Goal: Transaction & Acquisition: Subscribe to service/newsletter

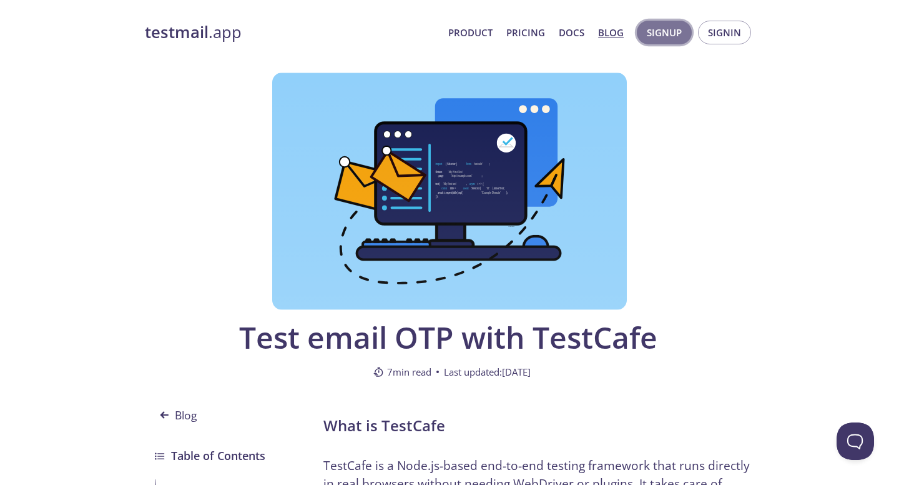
click at [664, 32] on span "Signup" at bounding box center [664, 32] width 35 height 16
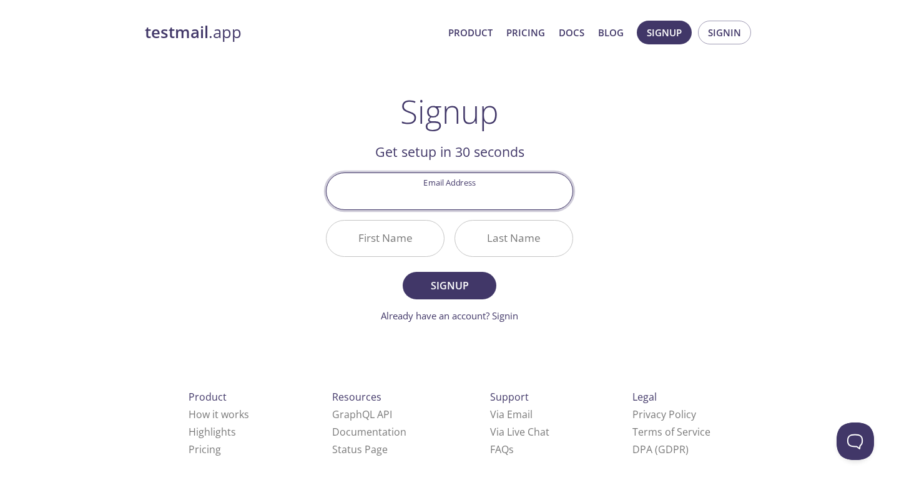
click at [450, 192] on input "Email Address" at bounding box center [450, 191] width 246 height 36
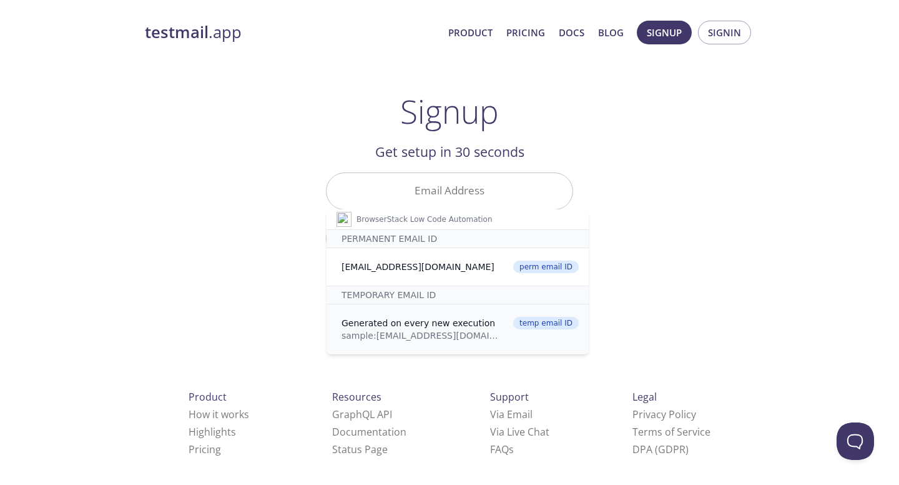
click at [433, 319] on div "Generated on every new execution" at bounding box center [424, 323] width 164 height 12
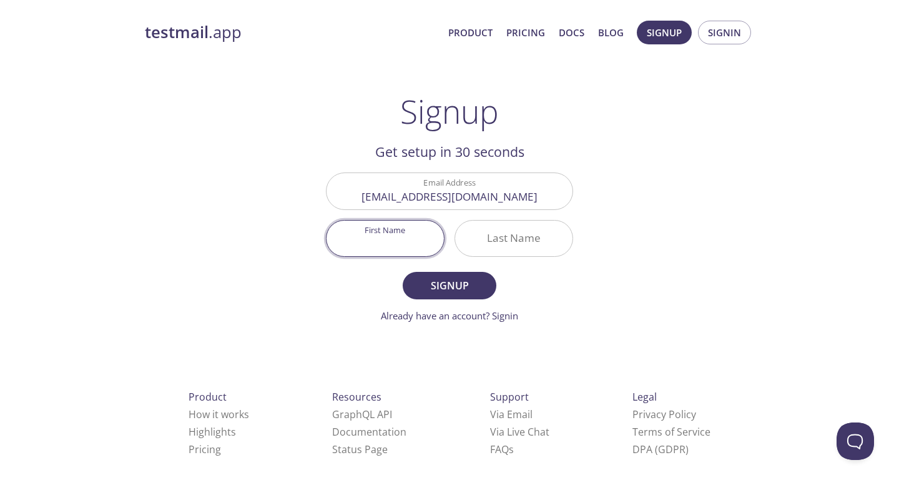
click at [407, 245] on input "First Name" at bounding box center [385, 238] width 117 height 36
type input "[PERSON_NAME]"
click at [547, 247] on input "Last Name" at bounding box center [513, 238] width 117 height 36
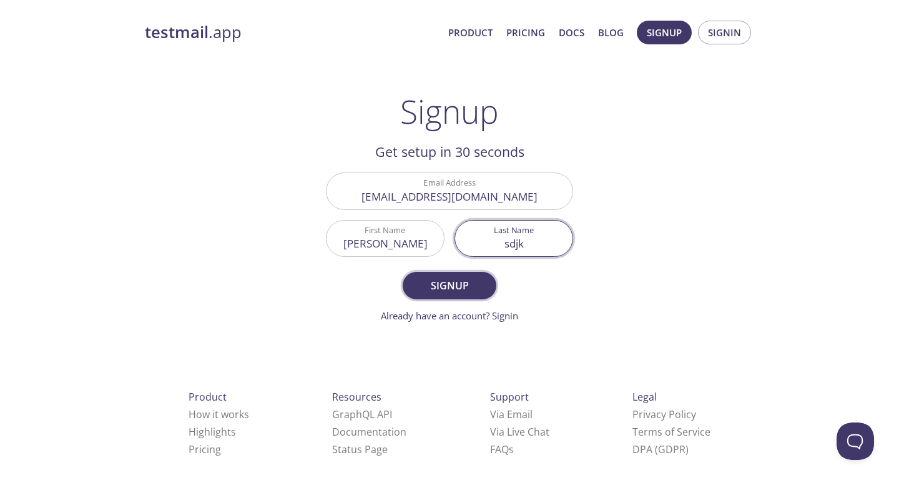
type input "sdjk"
click at [458, 289] on span "Signup" at bounding box center [450, 285] width 66 height 17
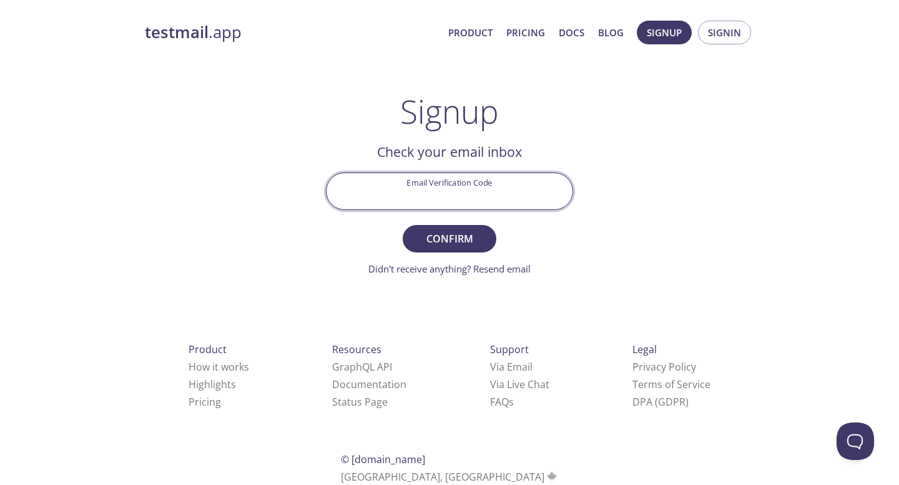
click at [413, 188] on input "Email Verification Code" at bounding box center [450, 191] width 246 height 36
type input "h"
type input "!"
type input "1KNMV19"
click at [469, 237] on span "Confirm" at bounding box center [450, 238] width 66 height 17
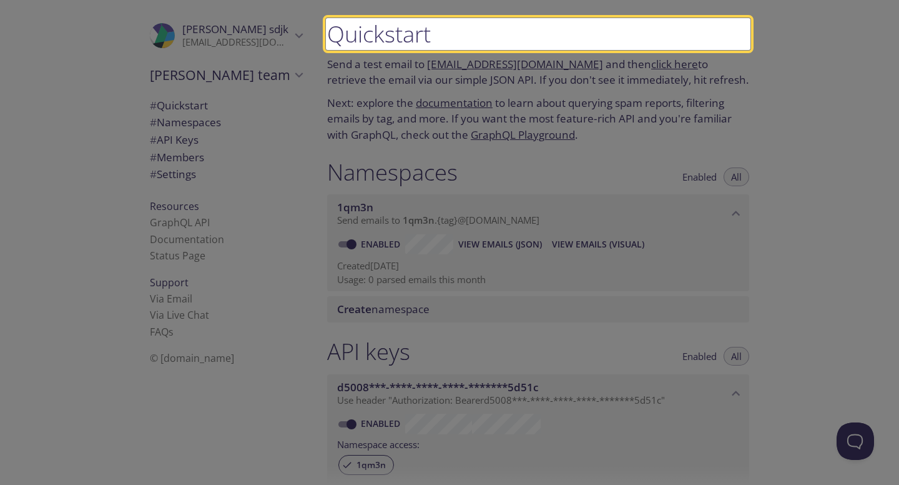
click at [423, 31] on low-code-highlight at bounding box center [538, 34] width 425 height 32
